Goal: Find specific page/section: Find specific page/section

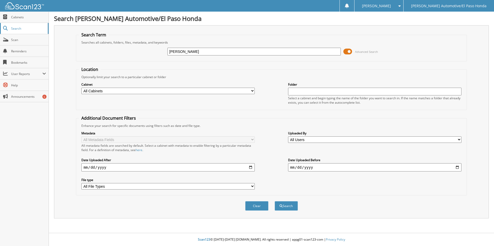
type input "[PERSON_NAME]"
click at [274, 201] on button "Search" at bounding box center [285, 206] width 23 height 10
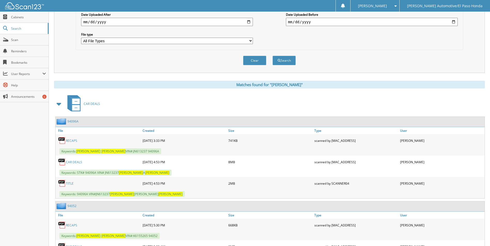
scroll to position [155, 0]
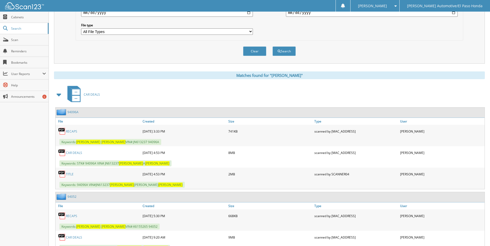
click at [69, 153] on link "CAR DEALS" at bounding box center [74, 153] width 16 height 4
click at [70, 152] on link "CAR DEALS" at bounding box center [74, 153] width 16 height 4
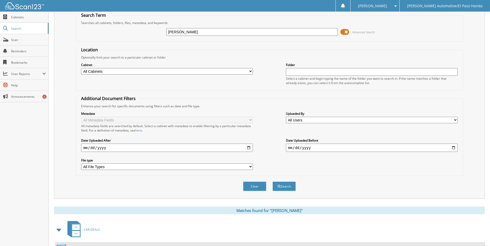
scroll to position [27, 0]
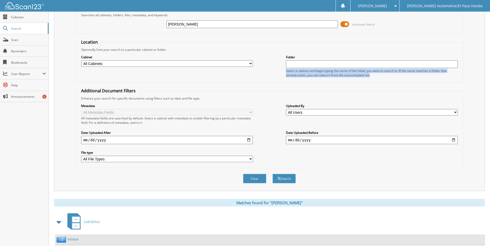
drag, startPoint x: 487, startPoint y: 63, endPoint x: 485, endPoint y: 76, distance: 13.9
click at [485, 76] on div "Search [PERSON_NAME] Automotive/El Paso Honda Search Term Searches all cabinets…" at bounding box center [269, 195] width 441 height 444
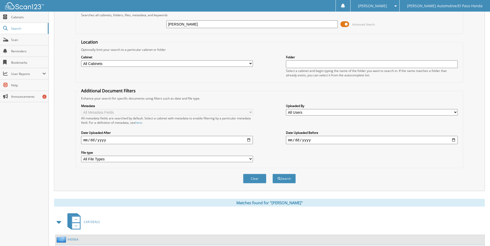
drag, startPoint x: 485, startPoint y: 76, endPoint x: 461, endPoint y: 83, distance: 25.4
click at [461, 83] on div "Location Optionally limit your search to a particular cabinet or folder Cabinet…" at bounding box center [269, 103] width 387 height 129
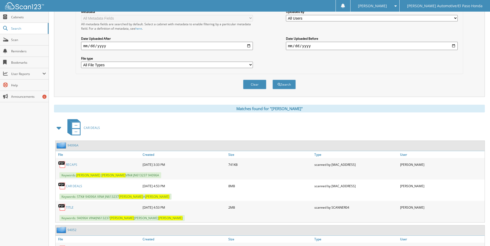
scroll to position [131, 0]
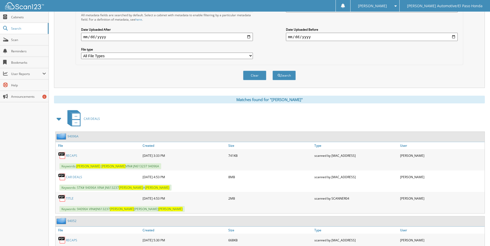
click at [72, 177] on link "CAR DEALS" at bounding box center [74, 177] width 16 height 4
click at [73, 178] on link "CAR DEALS" at bounding box center [74, 177] width 16 height 4
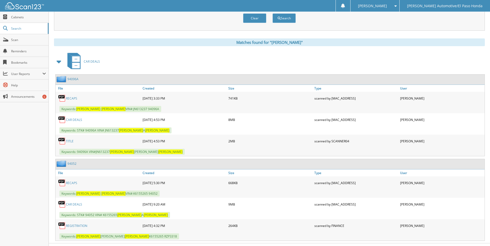
scroll to position [199, 0]
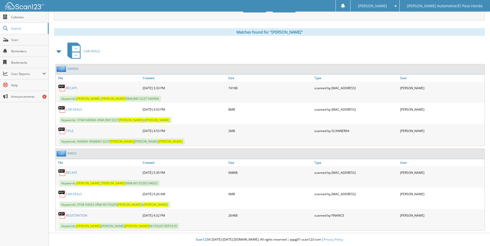
click at [73, 194] on link "CAR DEALS" at bounding box center [74, 194] width 16 height 4
click at [80, 194] on link "CAR DEALS" at bounding box center [74, 194] width 16 height 4
click at [68, 109] on link "CAR DEALS" at bounding box center [74, 109] width 16 height 4
